Goal: Find contact information: Find contact information

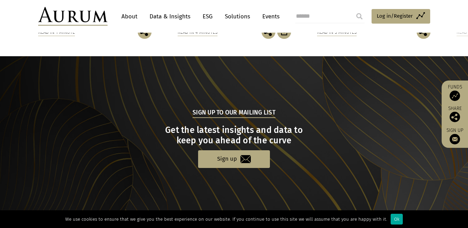
scroll to position [744, 0]
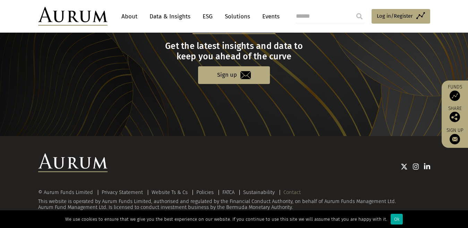
click at [296, 193] on link "Contact" at bounding box center [292, 192] width 17 height 6
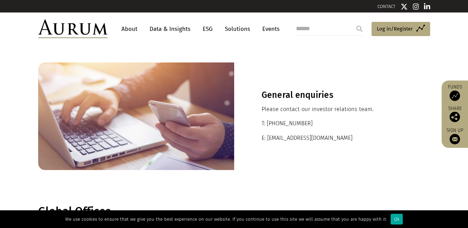
click at [90, 30] on img at bounding box center [72, 28] width 69 height 19
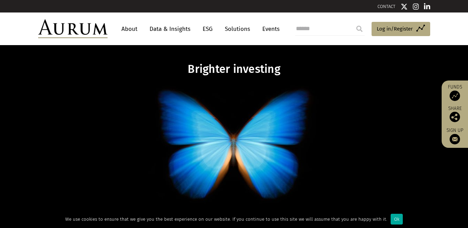
click at [115, 227] on div "We use cookies to ensure that we give you the best experience on our website. I…" at bounding box center [234, 219] width 468 height 18
